Goal: Task Accomplishment & Management: Use online tool/utility

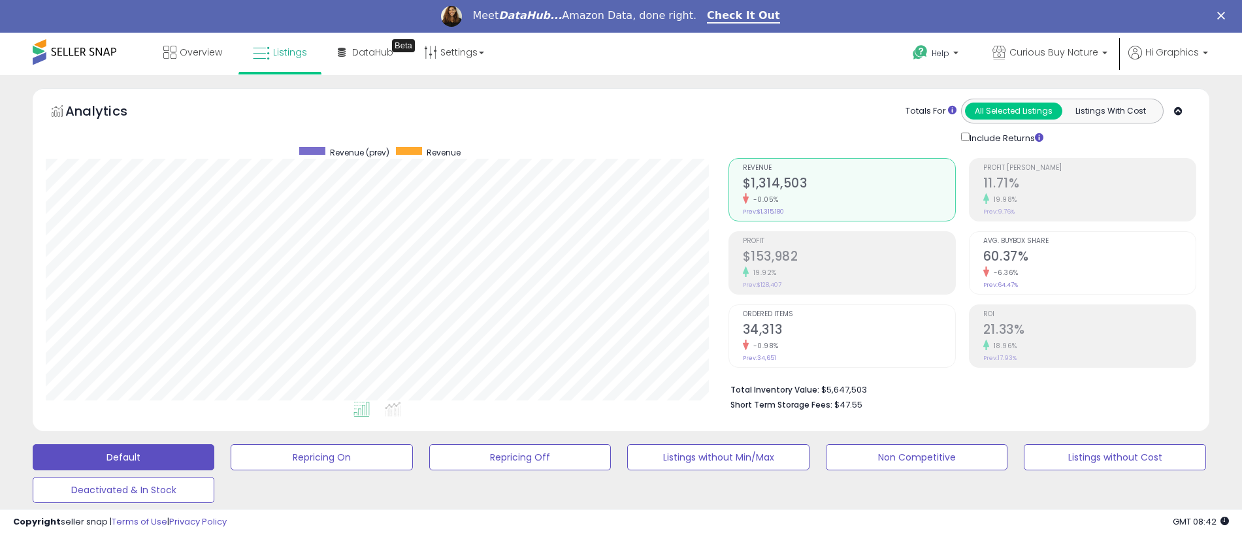
scroll to position [268, 682]
click at [1056, 52] on span "Curious Buy Nature" at bounding box center [1053, 52] width 89 height 13
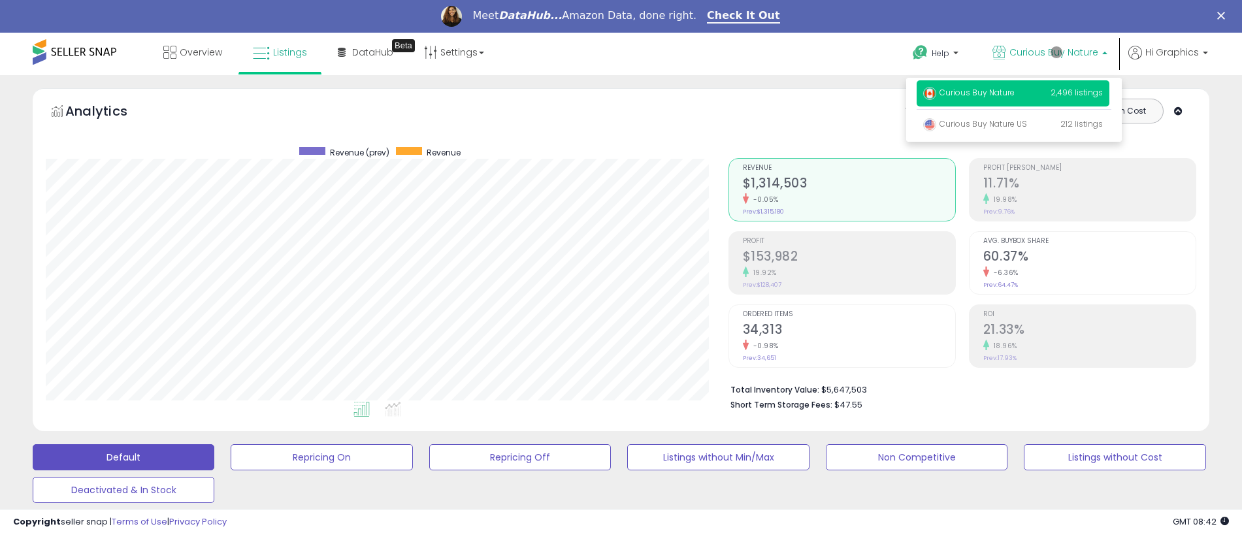
click at [1015, 95] on p "Curious Buy Nature 2,496 listings" at bounding box center [1012, 93] width 193 height 26
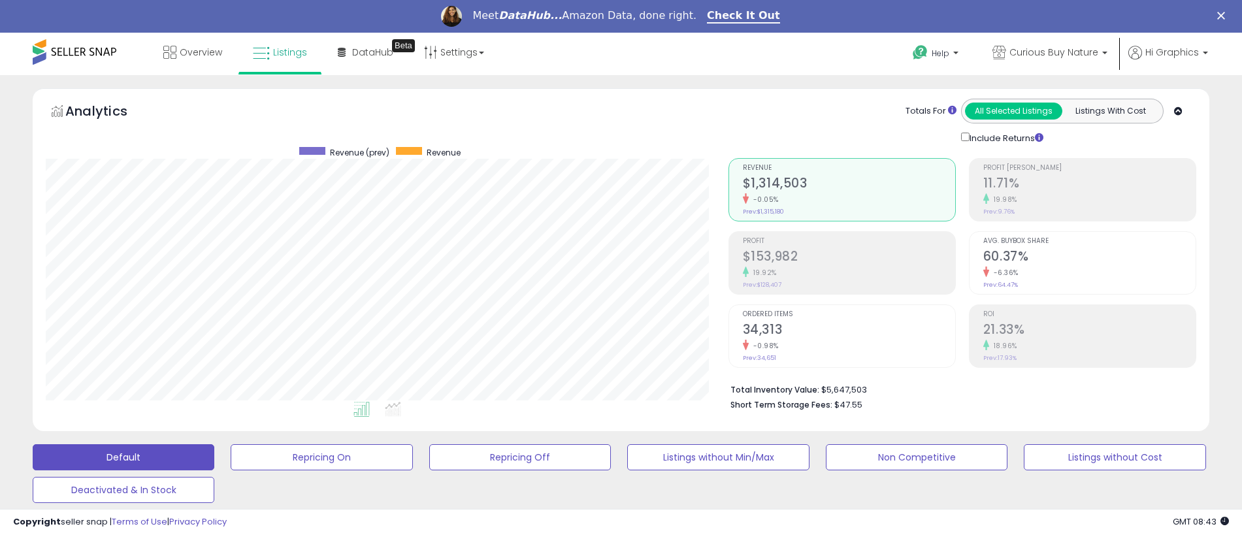
scroll to position [323, 0]
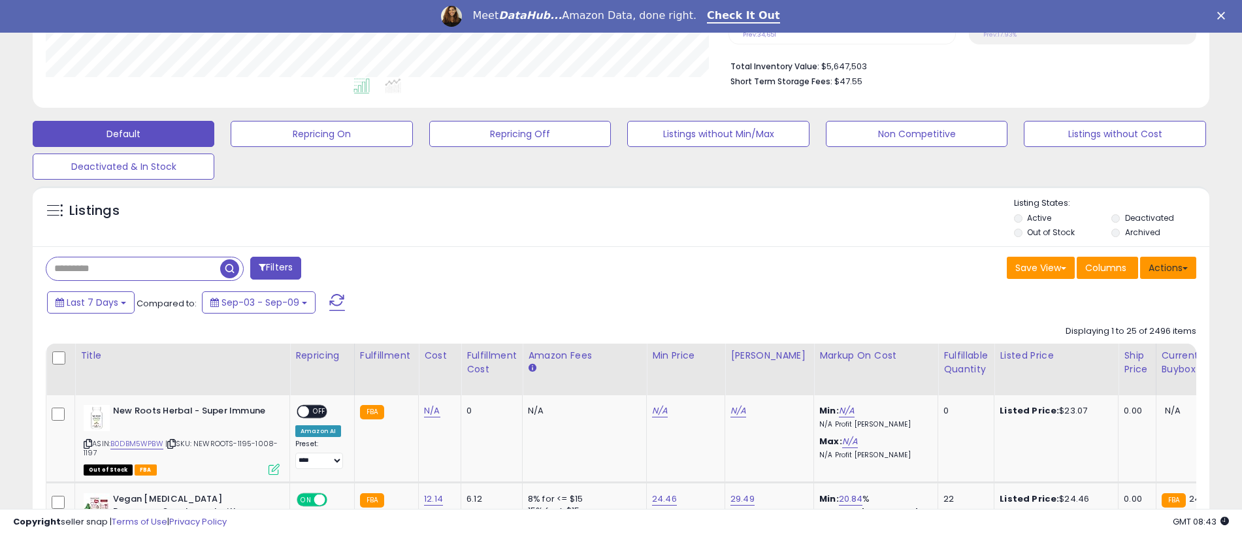
click at [1168, 267] on button "Actions" at bounding box center [1168, 268] width 56 height 22
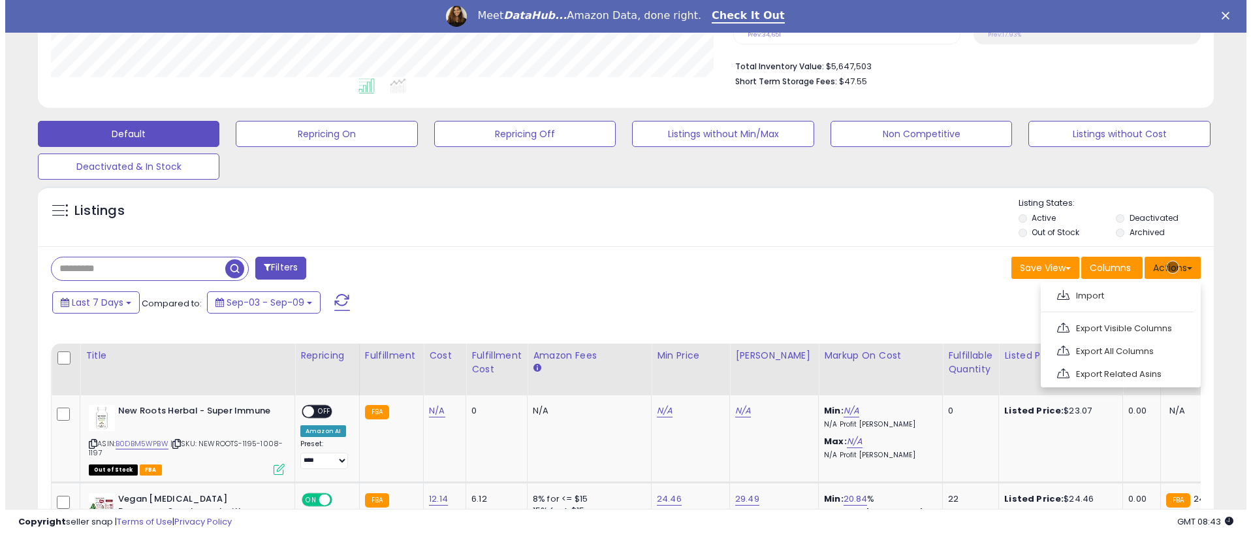
scroll to position [351, 0]
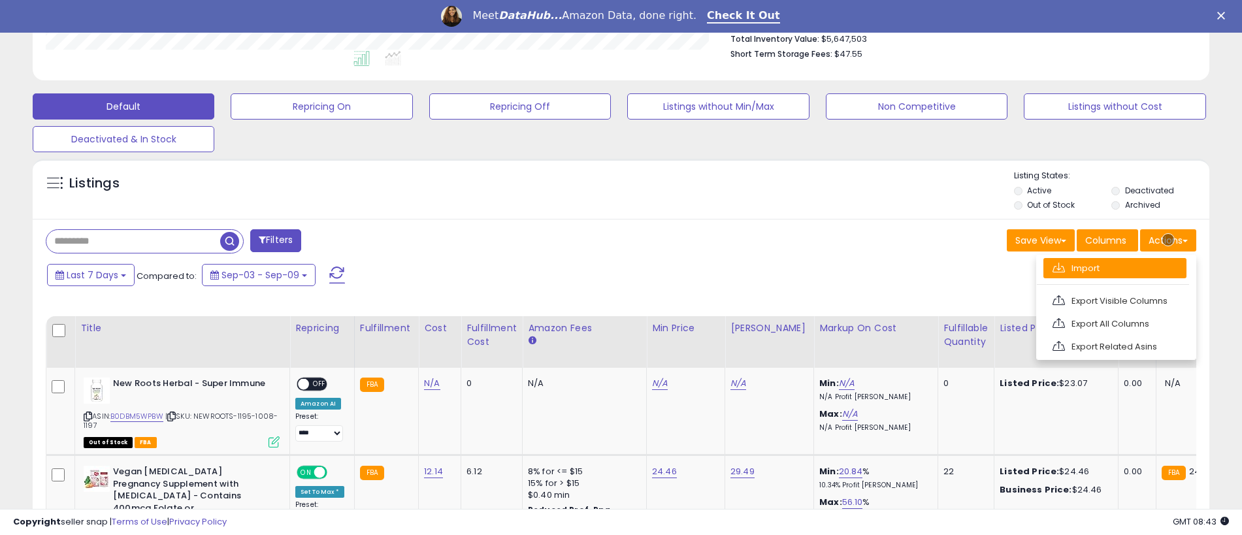
click at [1114, 268] on link "Import" at bounding box center [1114, 268] width 143 height 20
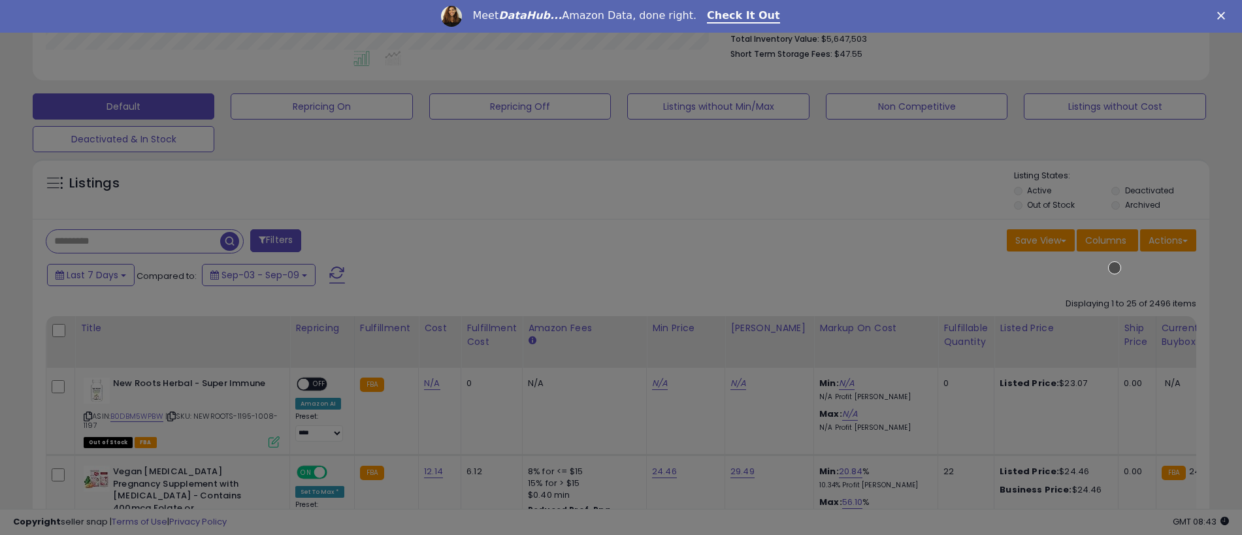
scroll to position [268, 688]
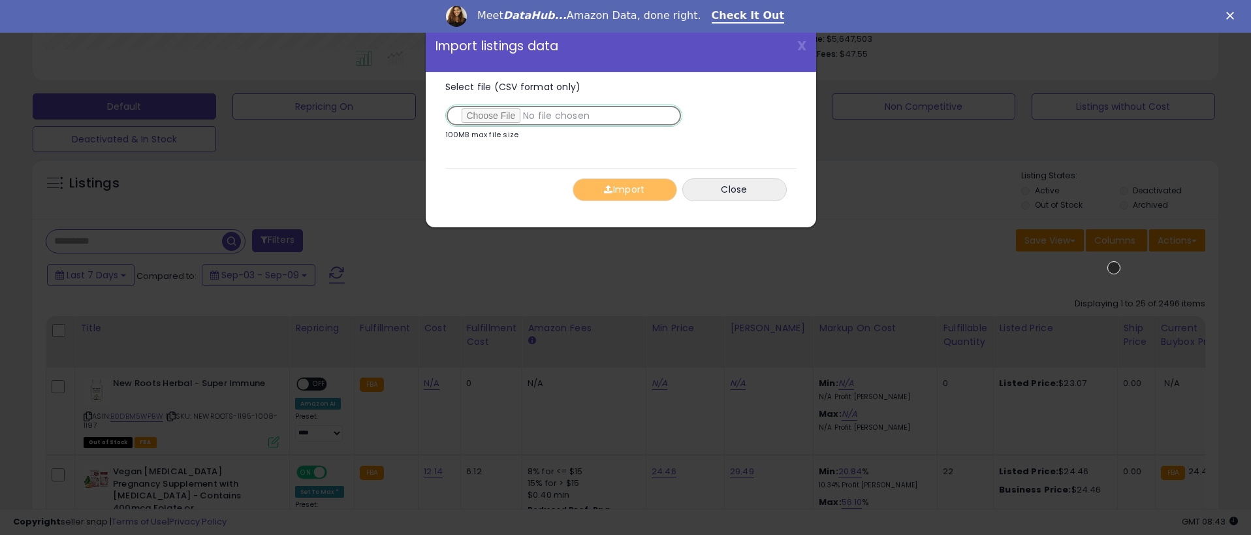
click at [561, 116] on input "Select file (CSV format only)" at bounding box center [563, 115] width 237 height 22
type input "**********"
click at [624, 189] on button "Import" at bounding box center [625, 189] width 104 height 23
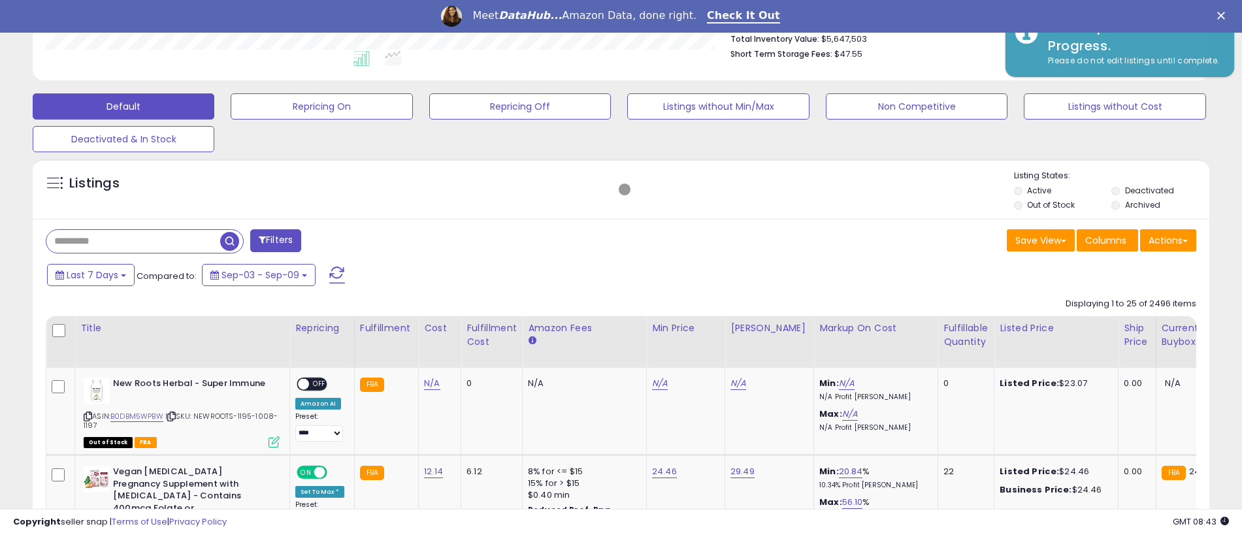
scroll to position [652818, 652403]
